Goal: Task Accomplishment & Management: Manage account settings

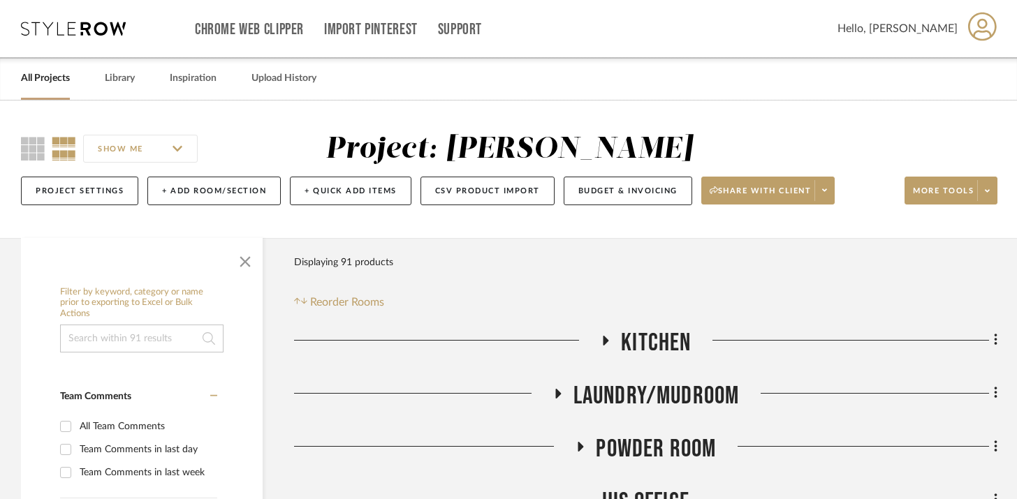
click at [603, 338] on icon at bounding box center [606, 341] width 6 height 10
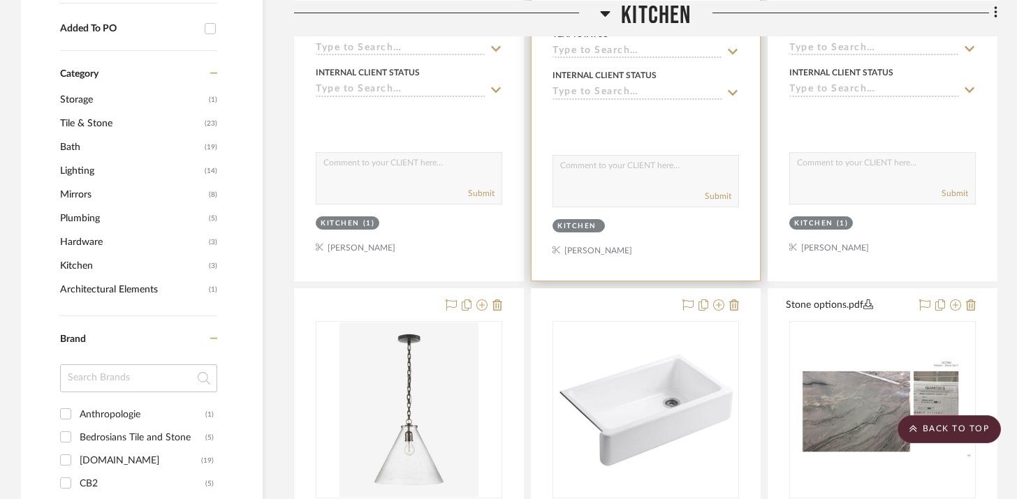
scroll to position [936, 0]
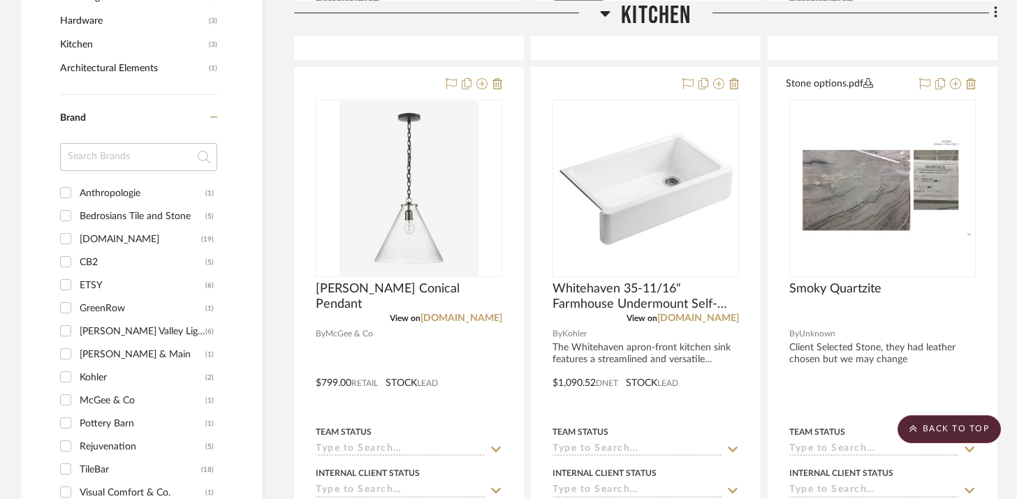
drag, startPoint x: 442, startPoint y: 224, endPoint x: 445, endPoint y: 6, distance: 218.6
drag, startPoint x: 626, startPoint y: 198, endPoint x: 851, endPoint y: 0, distance: 299.3
click at [604, 15] on icon at bounding box center [605, 12] width 10 height 17
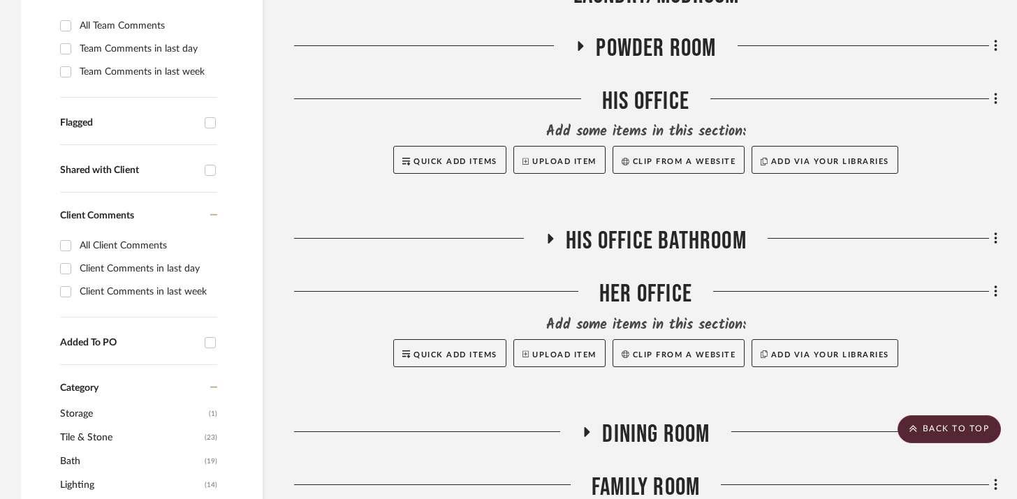
scroll to position [0, 0]
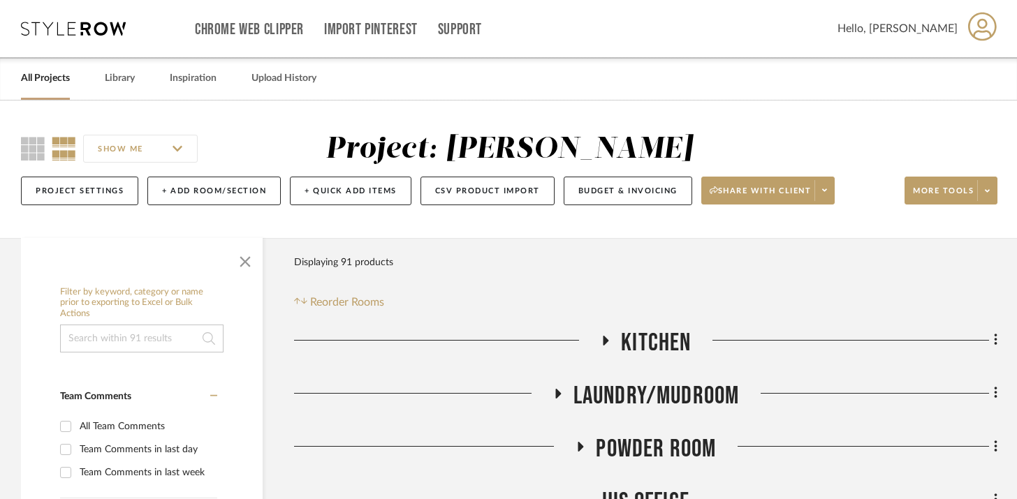
click at [556, 395] on icon at bounding box center [558, 394] width 6 height 10
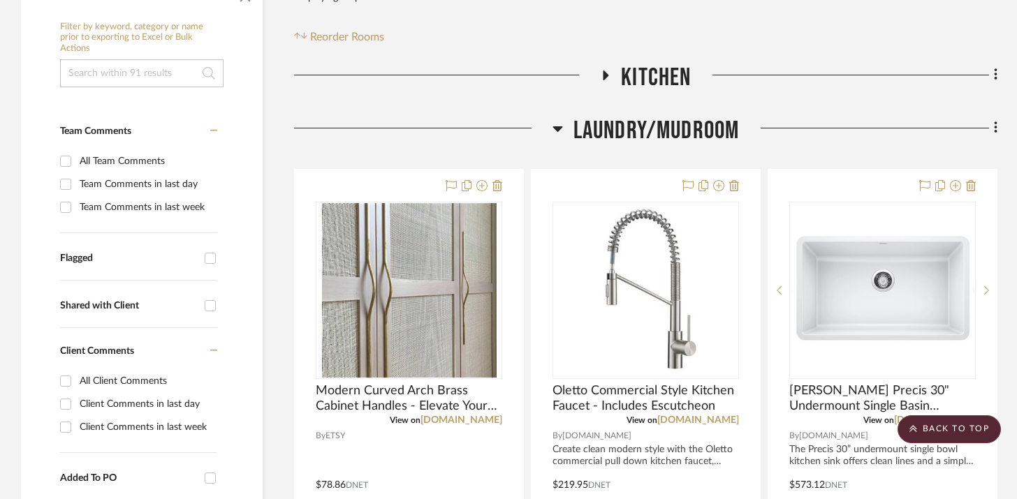
scroll to position [262, 0]
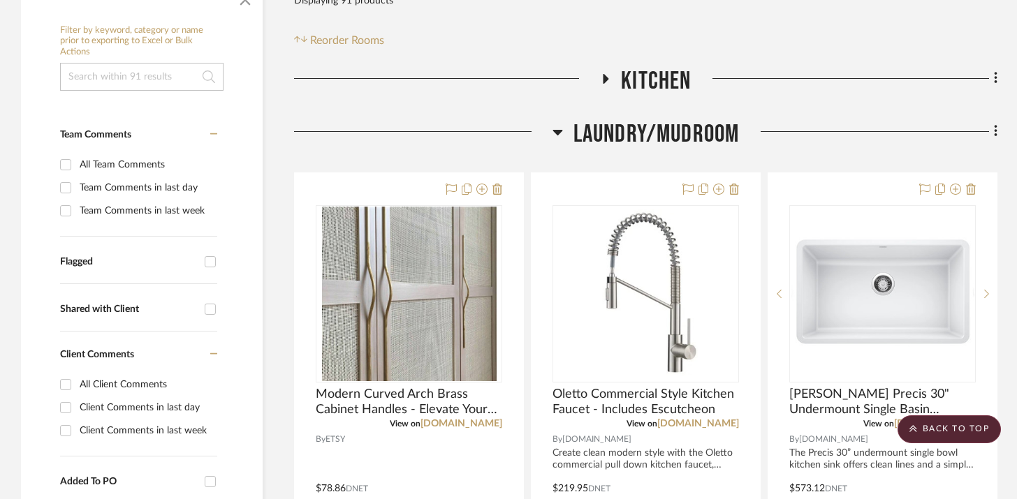
click at [610, 82] on icon at bounding box center [605, 78] width 17 height 10
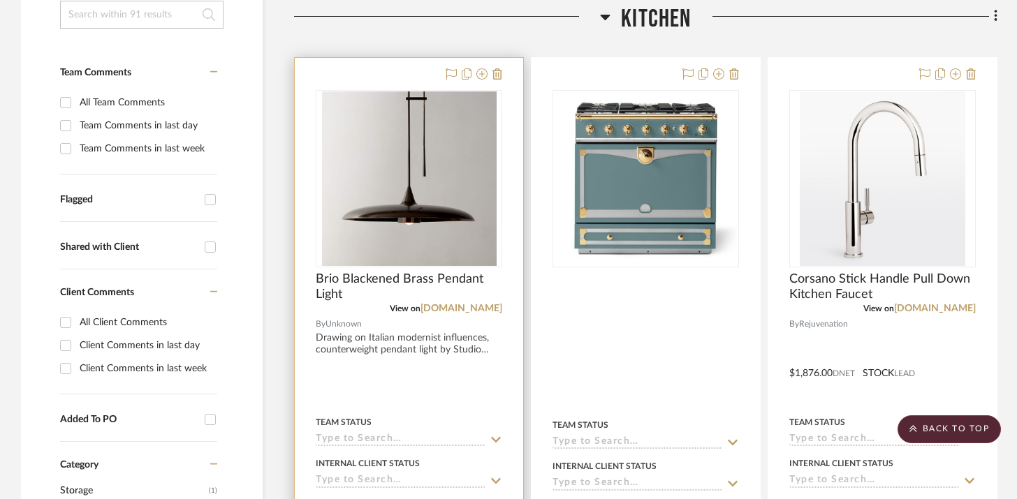
scroll to position [323, 0]
click at [497, 78] on icon at bounding box center [497, 74] width 10 height 11
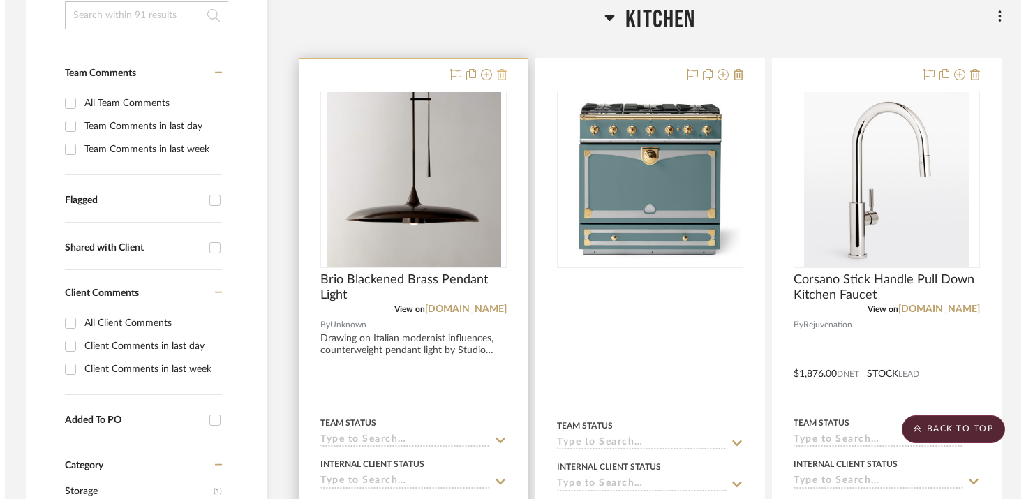
scroll to position [0, 0]
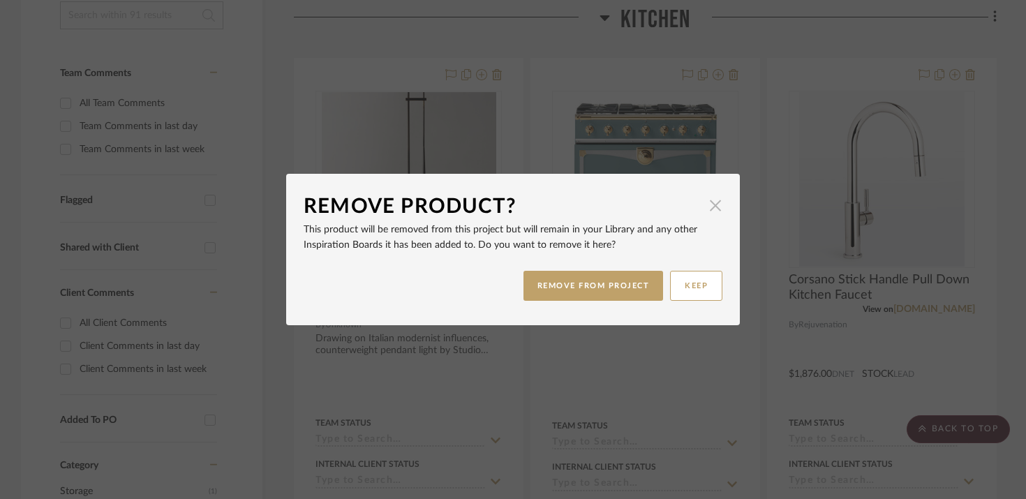
click at [715, 206] on span "button" at bounding box center [716, 205] width 28 height 28
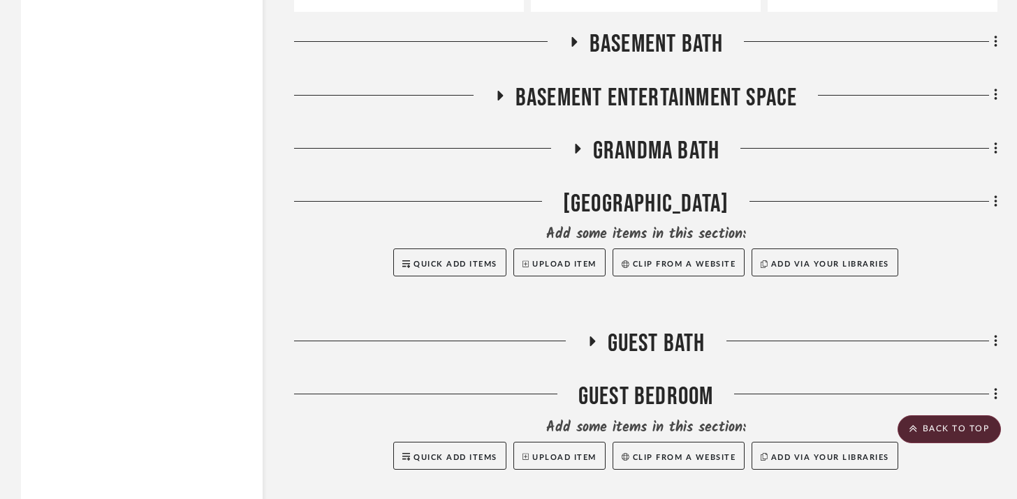
scroll to position [4916, 0]
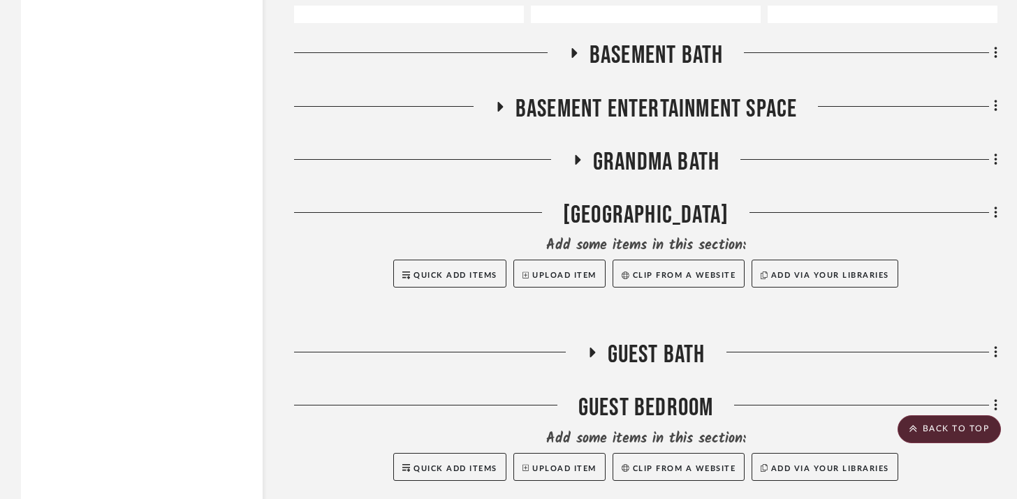
click at [572, 49] on icon at bounding box center [574, 53] width 6 height 10
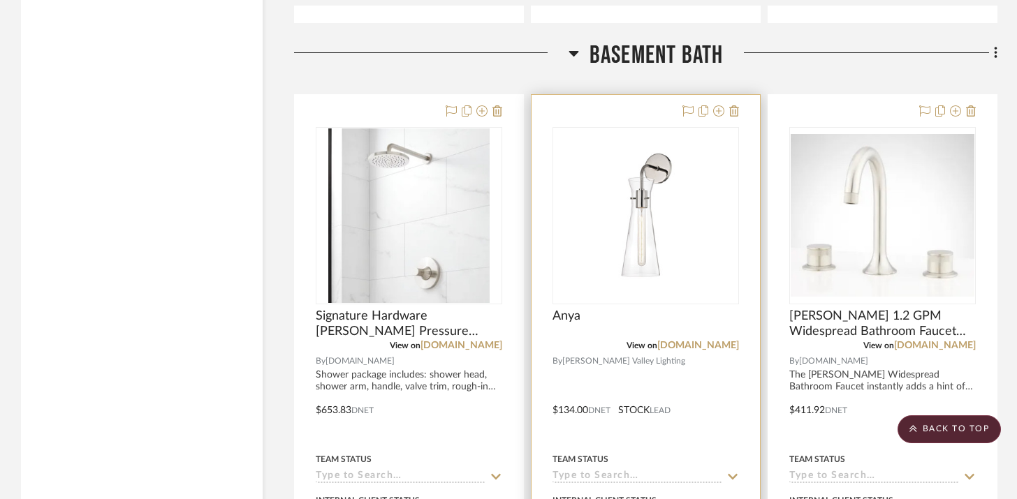
click at [591, 355] on span "[PERSON_NAME] Valley Lighting" at bounding box center [623, 361] width 123 height 13
click at [631, 235] on img "0" at bounding box center [646, 215] width 175 height 175
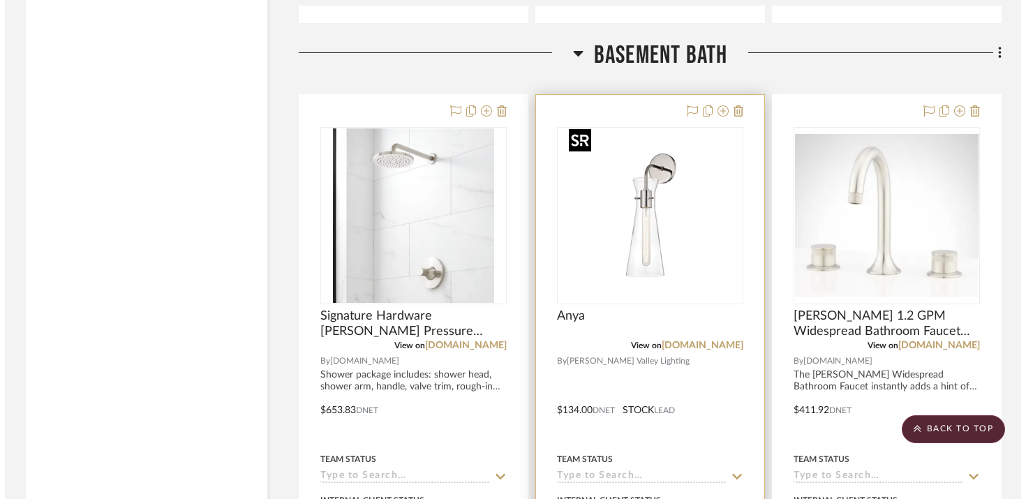
scroll to position [0, 0]
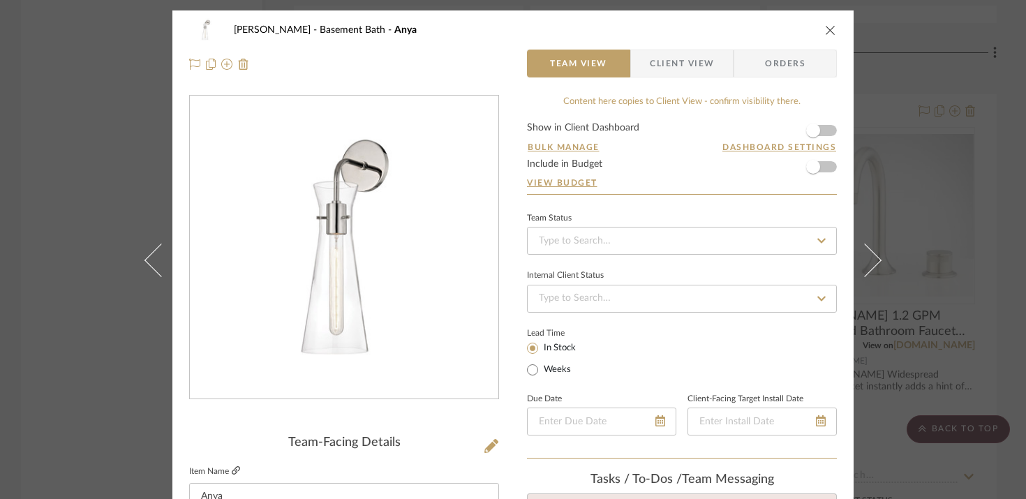
click at [232, 469] on icon at bounding box center [236, 470] width 8 height 8
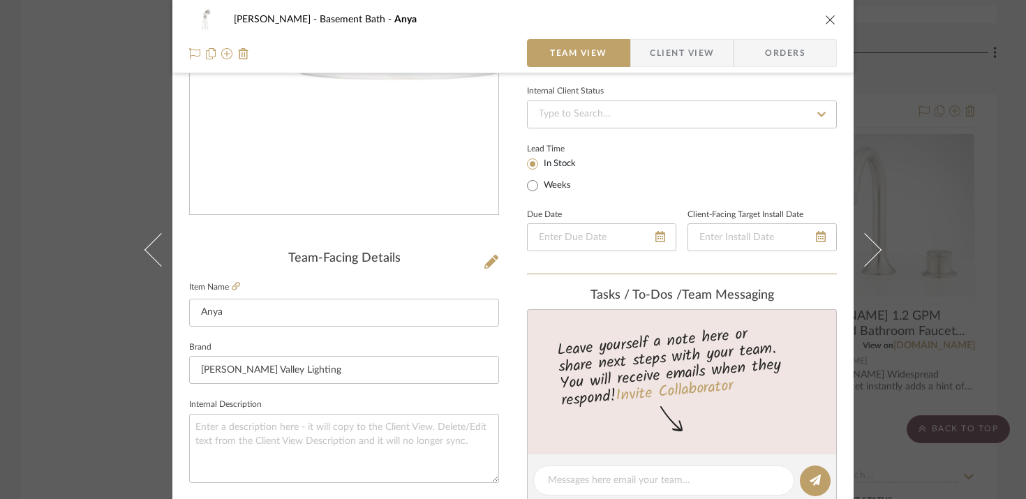
scroll to position [186, 0]
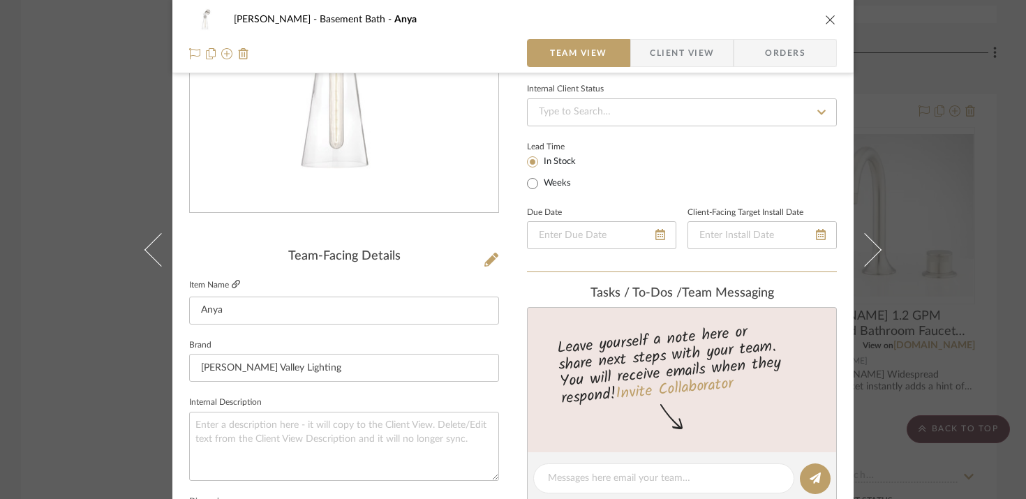
click at [233, 286] on icon at bounding box center [236, 284] width 8 height 8
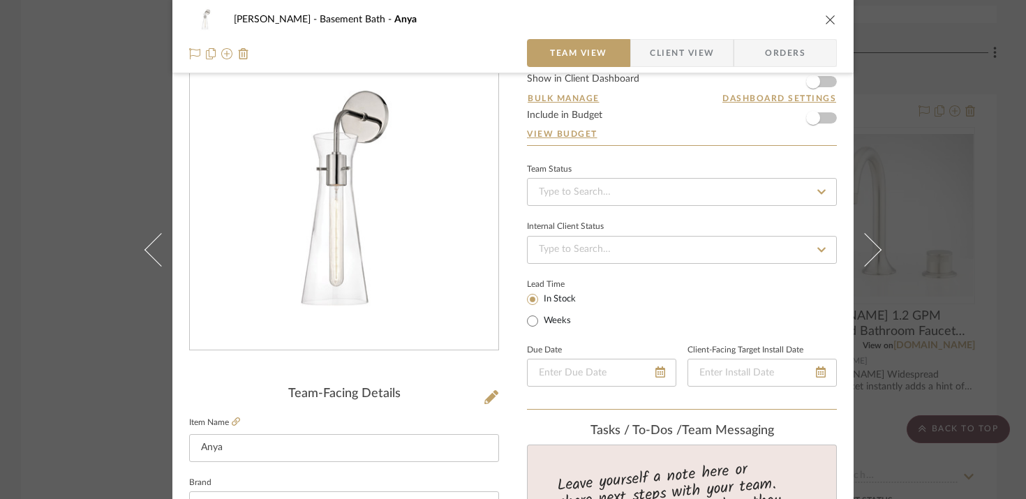
scroll to position [47, 0]
